Goal: Task Accomplishment & Management: Complete application form

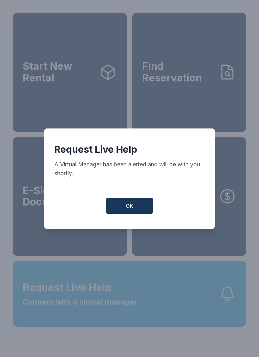
click at [138, 205] on button "OK" at bounding box center [129, 206] width 47 height 16
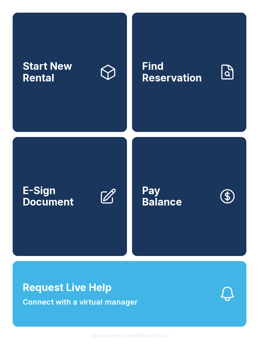
click at [230, 303] on icon "button" at bounding box center [227, 294] width 18 height 18
click at [36, 238] on div "Request Live Help A Virtual Manager has been alerted and will be with you short…" at bounding box center [129, 178] width 259 height 357
click at [61, 208] on span "E-Sign Document" at bounding box center [58, 196] width 71 height 23
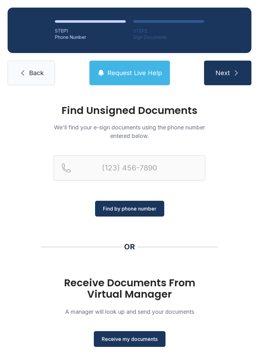
click at [138, 344] on button "Receive my documents" at bounding box center [130, 339] width 72 height 16
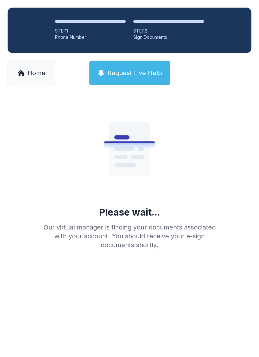
click at [84, 24] on li "STEP 1 Phone Number" at bounding box center [90, 30] width 71 height 20
click at [45, 72] on span "Home" at bounding box center [36, 72] width 18 height 9
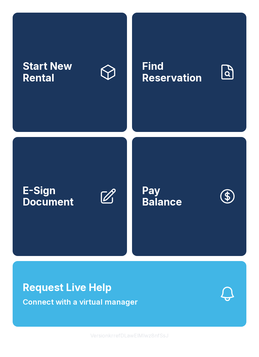
click at [97, 198] on link "E-Sign Document" at bounding box center [70, 196] width 114 height 119
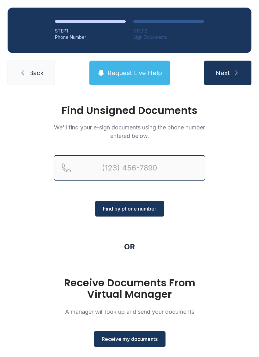
click at [149, 173] on input "Reservation phone number" at bounding box center [130, 167] width 152 height 25
type input "[PHONE_NUMBER]"
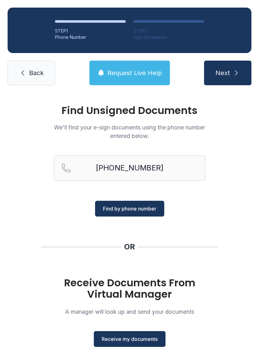
click at [147, 204] on button "Find by phone number" at bounding box center [129, 209] width 69 height 16
click at [146, 211] on span "Find by phone number" at bounding box center [129, 209] width 53 height 8
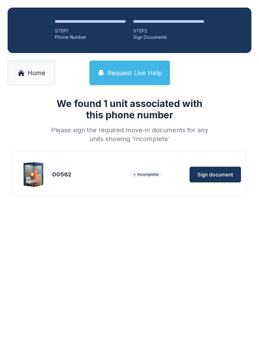
click at [225, 180] on button "Sign document" at bounding box center [214, 175] width 51 height 16
click at [45, 181] on img at bounding box center [34, 174] width 30 height 30
click at [156, 178] on div "Incomplete Sign document" at bounding box center [185, 175] width 110 height 16
click at [42, 177] on img at bounding box center [34, 174] width 30 height 30
click at [205, 181] on button "Sign document" at bounding box center [214, 175] width 51 height 16
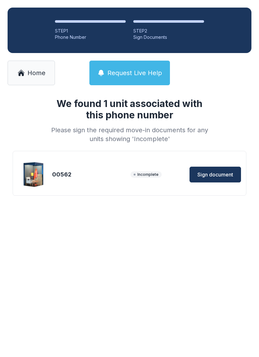
click at [44, 175] on img at bounding box center [34, 174] width 30 height 30
click at [121, 180] on div "00562 Incomplete Sign document" at bounding box center [129, 175] width 223 height 32
click at [149, 174] on span "Incomplete" at bounding box center [145, 174] width 31 height 6
click at [213, 182] on button "Sign document" at bounding box center [214, 175] width 51 height 16
click at [21, 70] on icon at bounding box center [21, 71] width 7 height 3
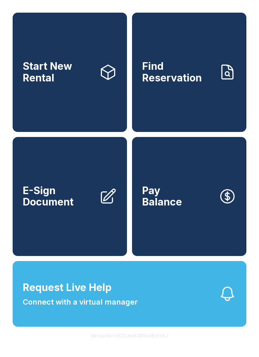
click at [68, 225] on link "E-Sign Document" at bounding box center [70, 196] width 114 height 119
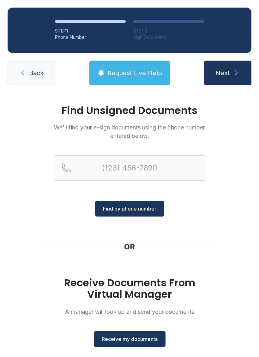
click at [23, 74] on icon at bounding box center [22, 72] width 3 height 5
